Goal: Task Accomplishment & Management: Use online tool/utility

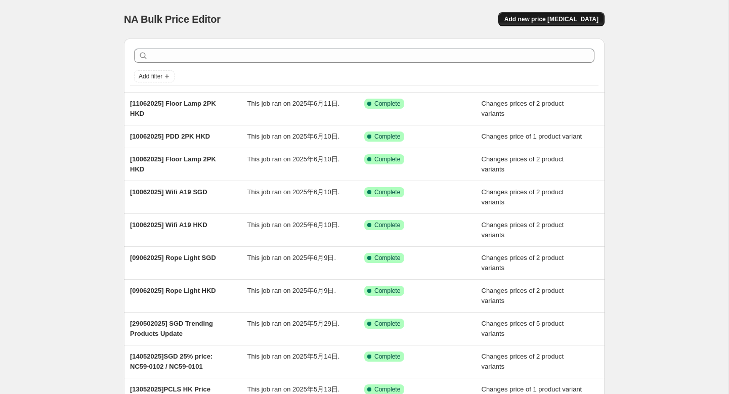
click at [567, 22] on span "Add new price change job" at bounding box center [551, 19] width 94 height 8
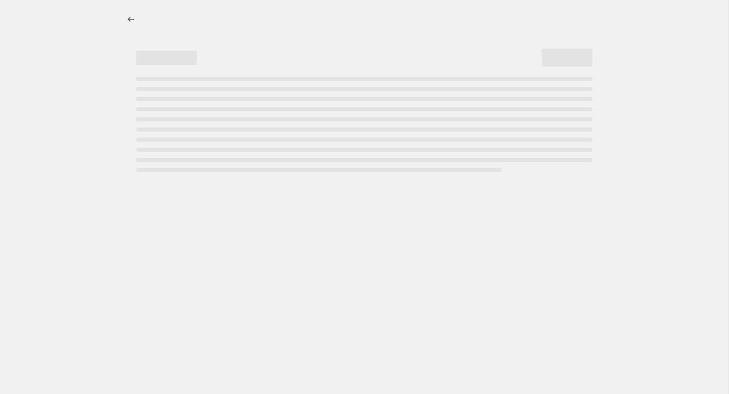
select select "percentage"
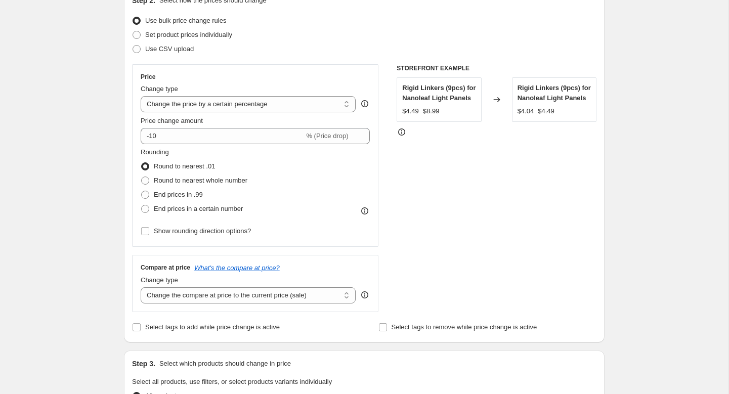
scroll to position [130, 0]
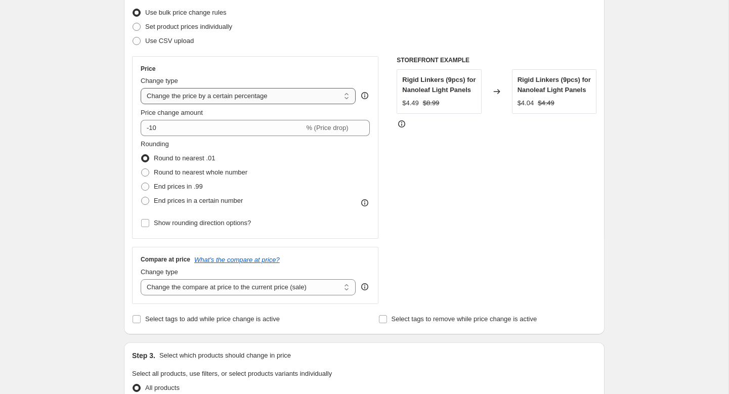
click at [219, 89] on select "Change the price to a certain amount Change the price by a certain amount Chang…" at bounding box center [248, 96] width 215 height 16
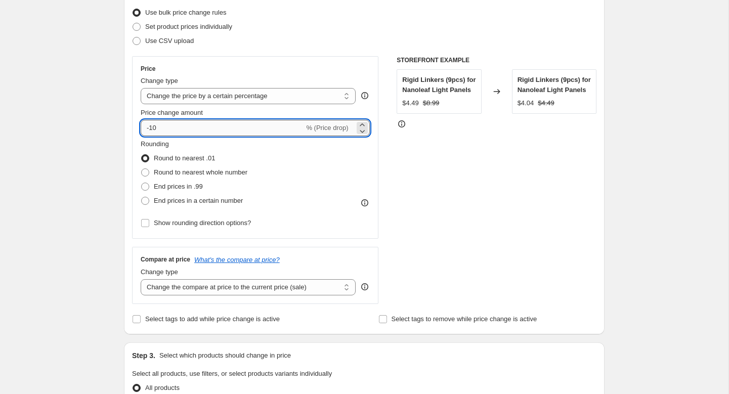
click at [200, 125] on input "-10" at bounding box center [222, 128] width 163 height 16
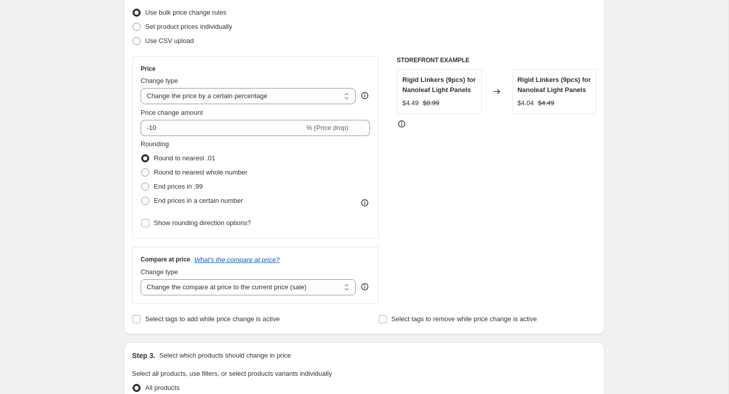
click at [88, 134] on div "Create new price change job. This page is ready Create new price change job Dra…" at bounding box center [364, 392] width 729 height 1044
click at [364, 203] on icon at bounding box center [365, 203] width 10 height 10
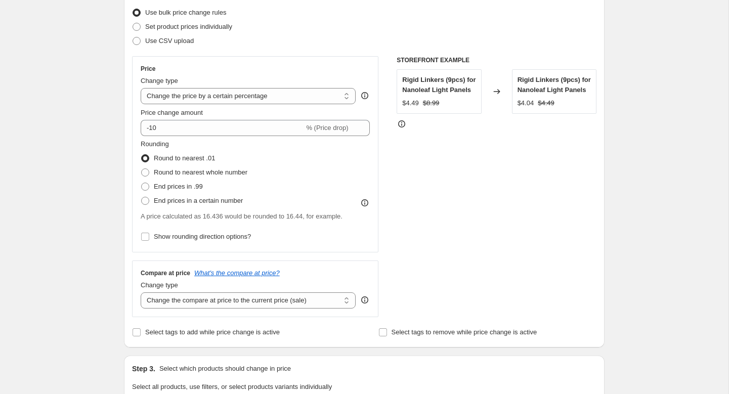
click at [364, 203] on icon at bounding box center [365, 203] width 10 height 10
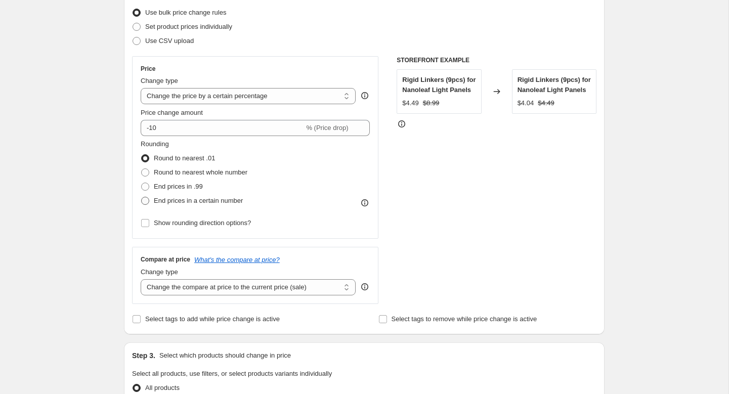
click at [154, 194] on label "End prices in a certain number" at bounding box center [192, 201] width 102 height 14
click at [142, 197] on input "End prices in a certain number" at bounding box center [141, 197] width 1 height 1
radio input "true"
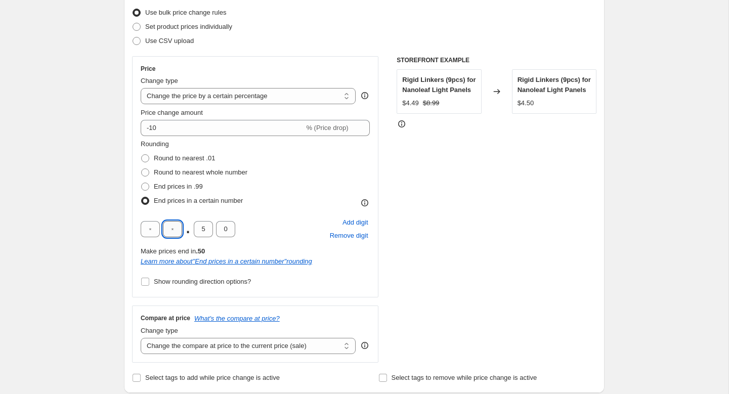
click at [174, 231] on input "text" at bounding box center [172, 229] width 19 height 16
type input "9"
type input "0"
click at [148, 185] on span at bounding box center [145, 187] width 8 height 8
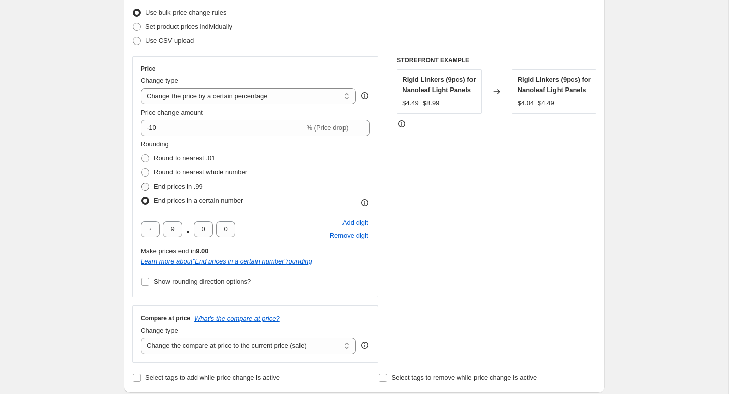
click at [142, 183] on input "End prices in .99" at bounding box center [141, 183] width 1 height 1
radio input "true"
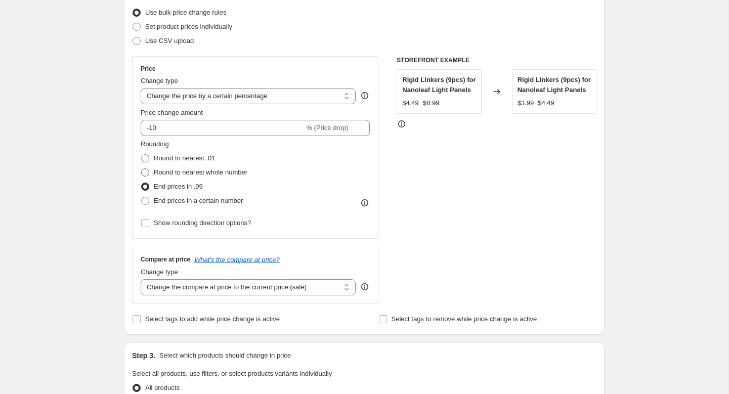
click at [148, 171] on span at bounding box center [145, 172] width 8 height 8
click at [142, 169] on input "Round to nearest whole number" at bounding box center [141, 168] width 1 height 1
radio input "true"
click at [150, 159] on label "Round to nearest .01" at bounding box center [178, 158] width 74 height 14
click at [142, 155] on input "Round to nearest .01" at bounding box center [141, 154] width 1 height 1
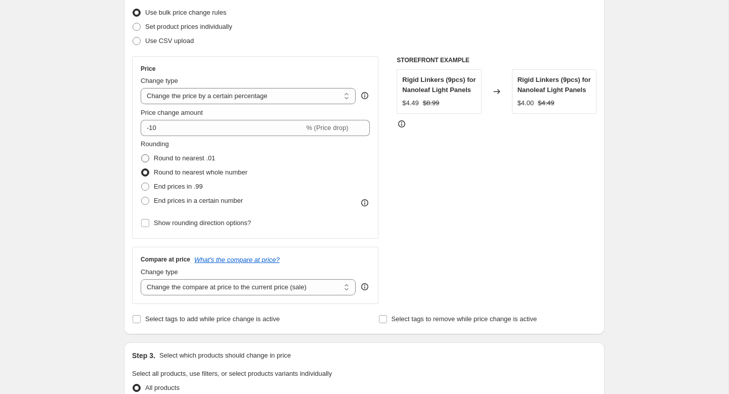
radio input "true"
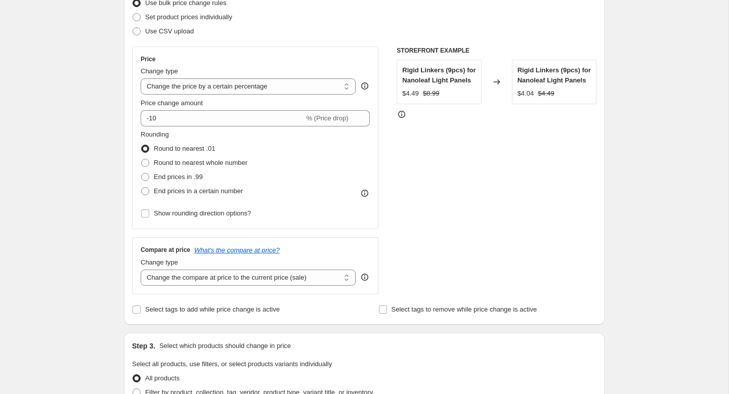
scroll to position [0, 0]
